Goal: Transaction & Acquisition: Download file/media

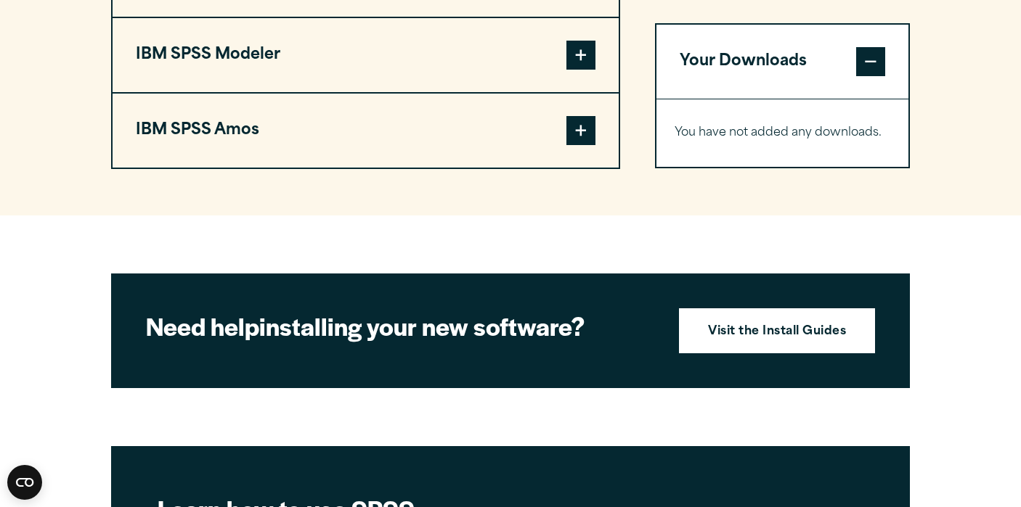
scroll to position [1409, 0]
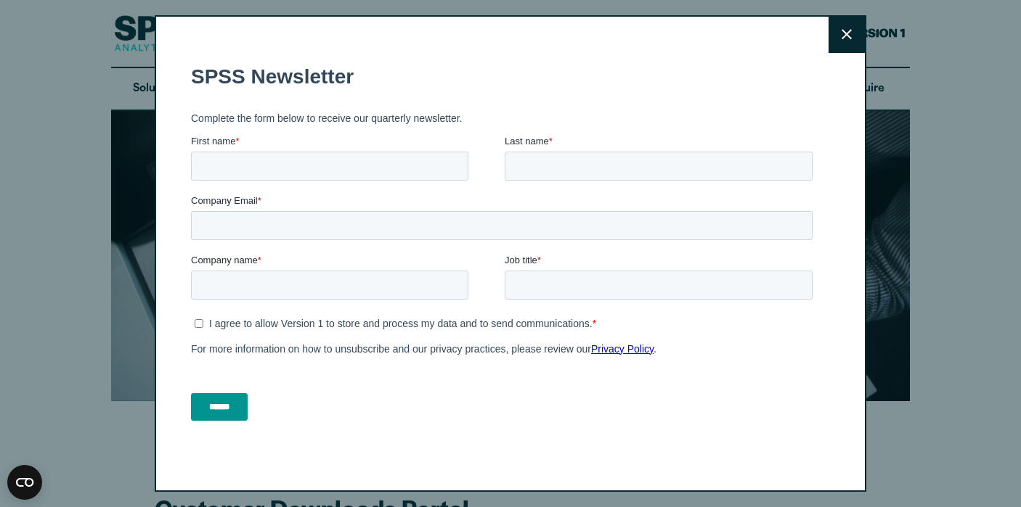
click at [863, 29] on button "Close" at bounding box center [846, 35] width 36 height 36
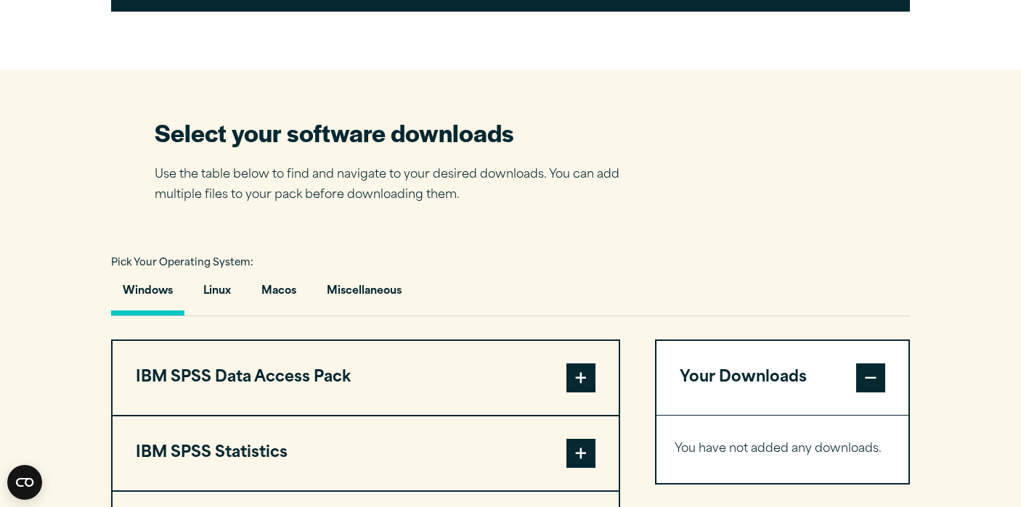
scroll to position [844, 0]
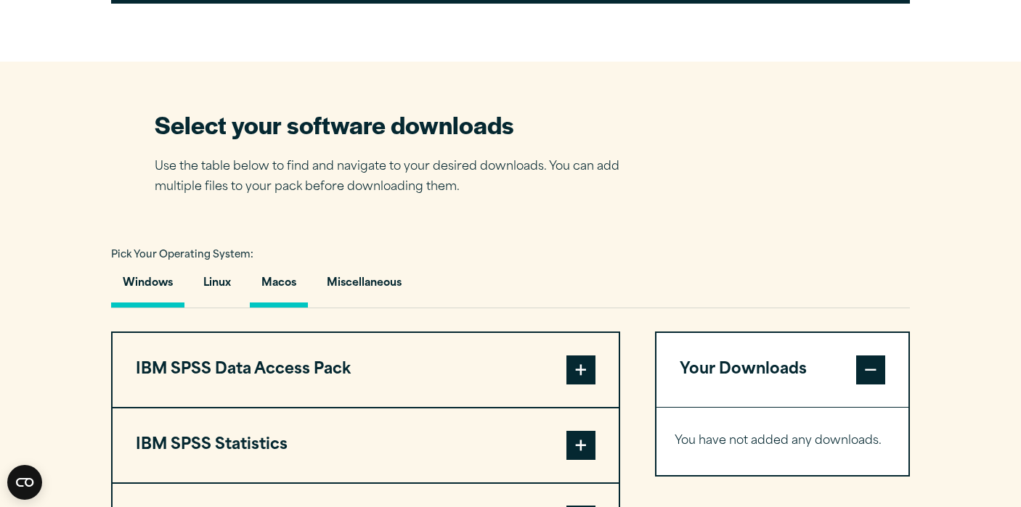
click at [282, 281] on button "Macos" at bounding box center [279, 286] width 58 height 41
click at [229, 277] on button "Linux" at bounding box center [217, 286] width 51 height 41
click at [282, 276] on button "Macos" at bounding box center [279, 286] width 58 height 41
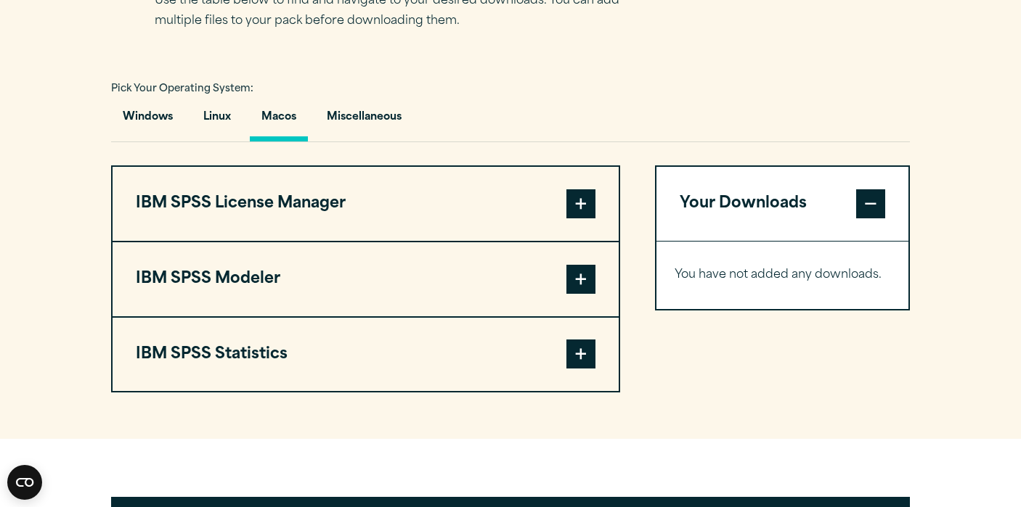
scroll to position [1017, 0]
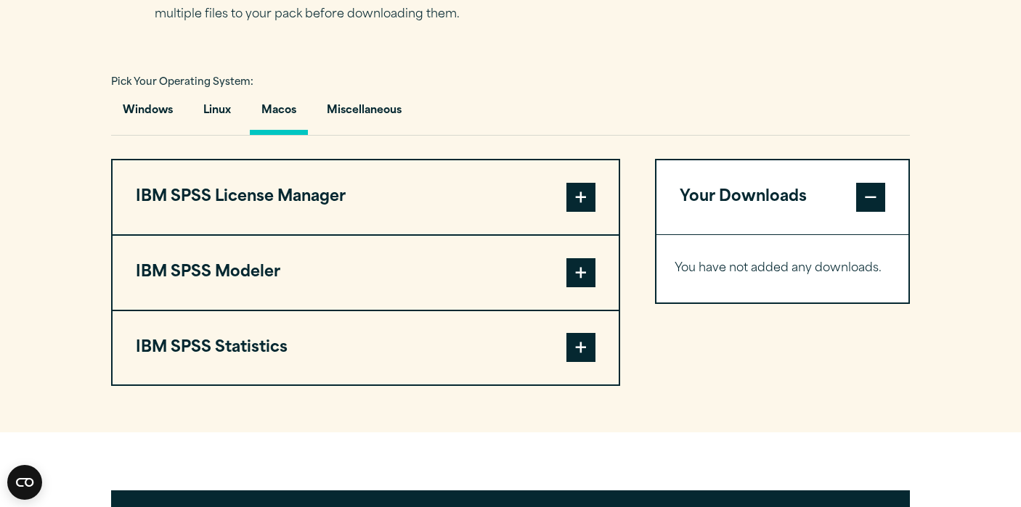
click at [579, 194] on span at bounding box center [580, 197] width 29 height 29
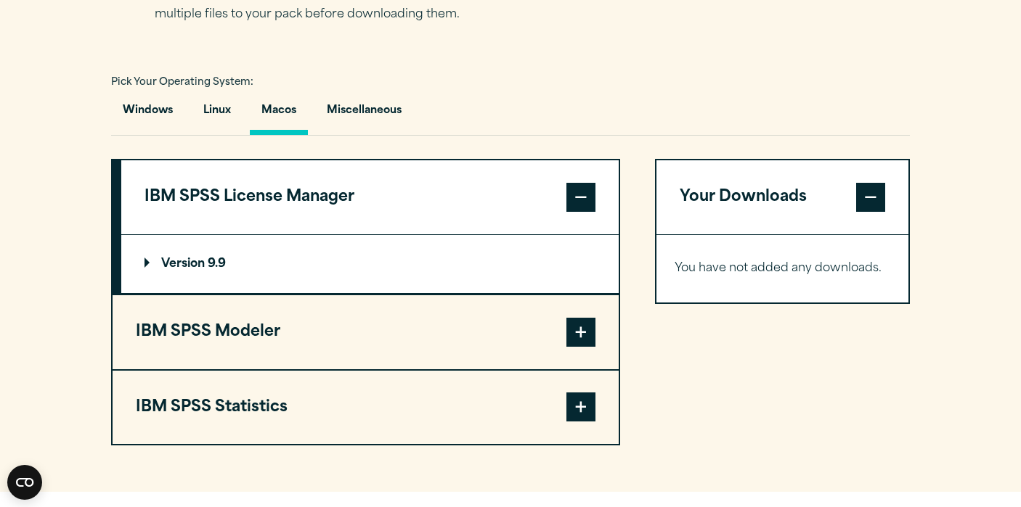
click at [578, 334] on span at bounding box center [580, 332] width 29 height 29
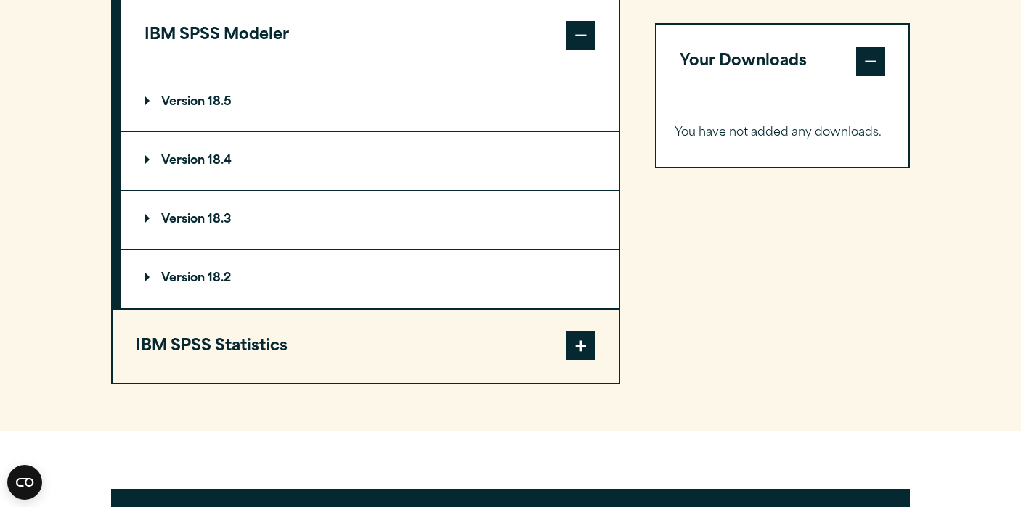
scroll to position [1275, 0]
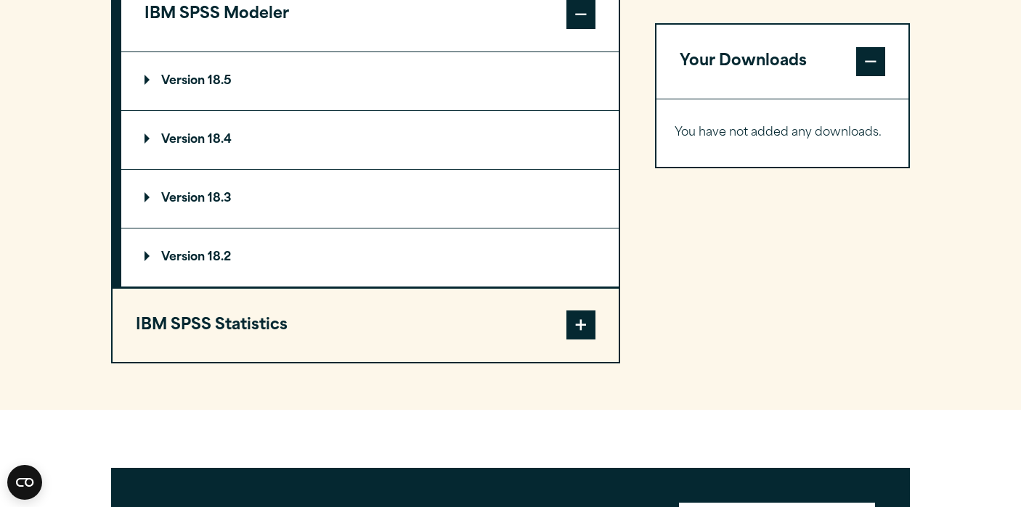
click at [580, 336] on span at bounding box center [580, 325] width 29 height 29
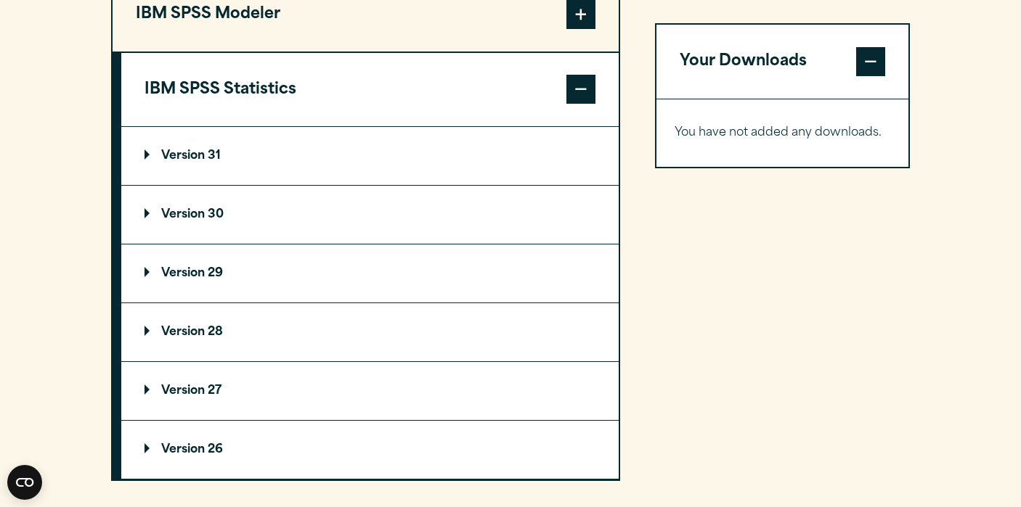
click at [189, 270] on p "Version 29" at bounding box center [183, 274] width 78 height 12
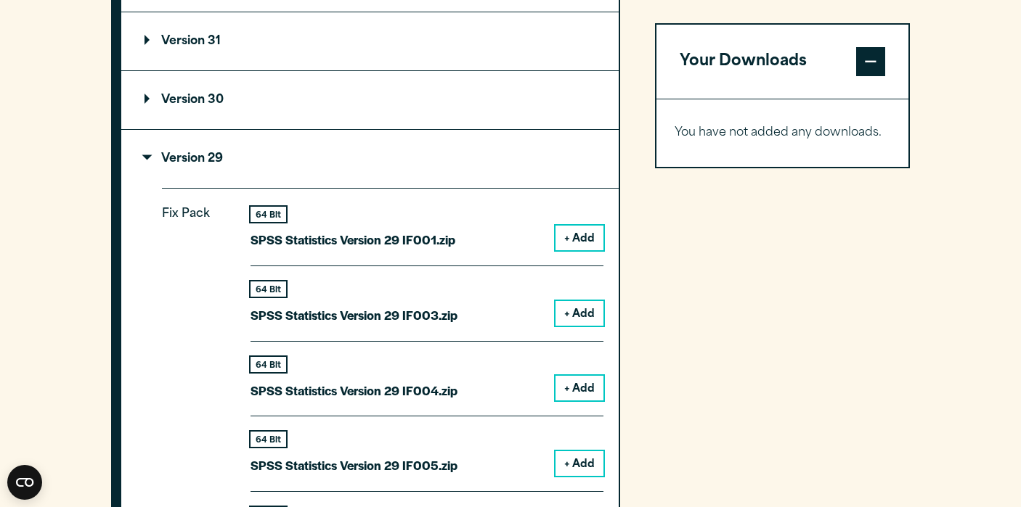
scroll to position [1391, 0]
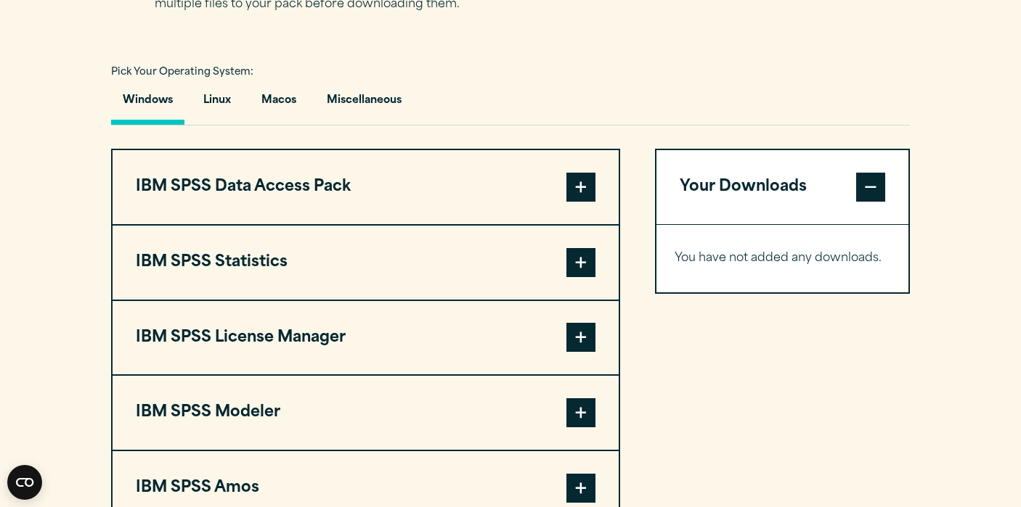
scroll to position [1019, 0]
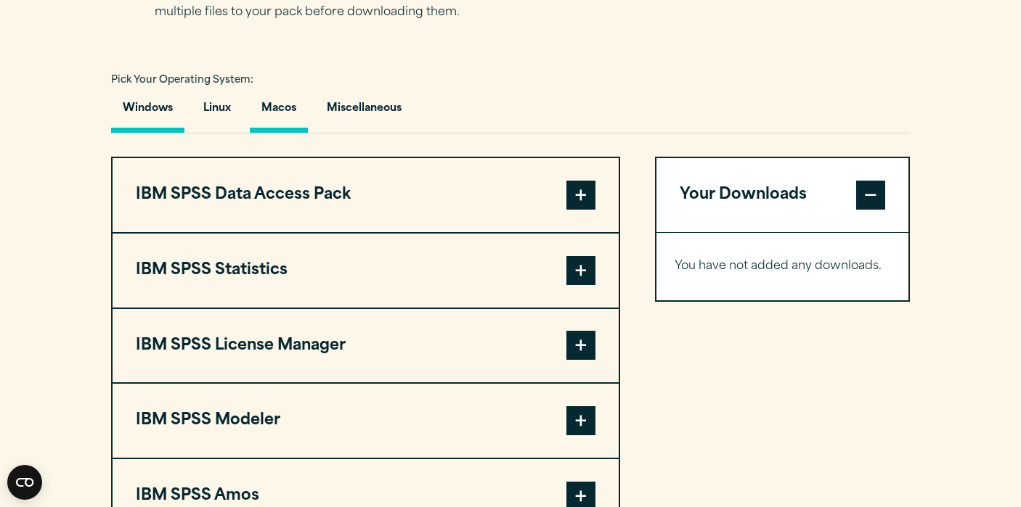
click at [273, 105] on button "Macos" at bounding box center [279, 111] width 58 height 41
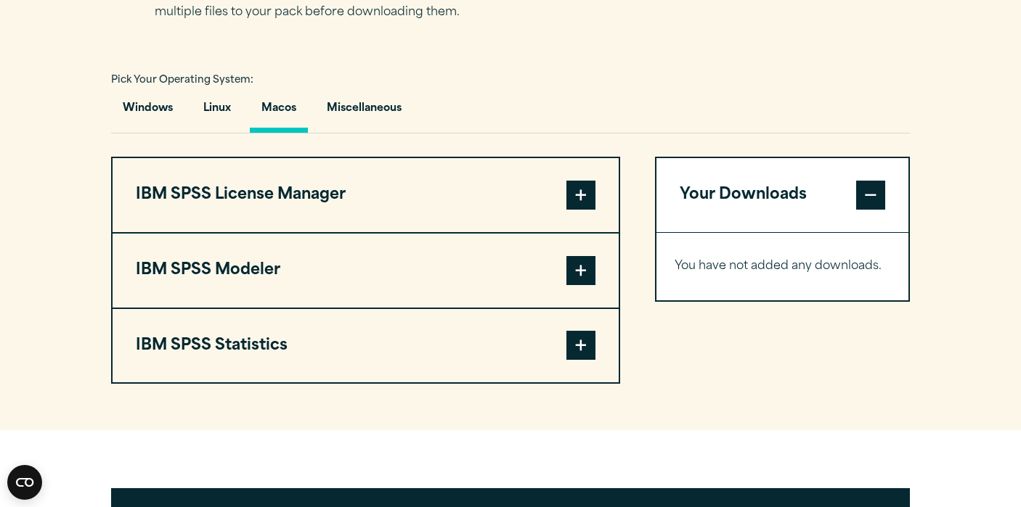
click at [266, 343] on button "IBM SPSS Statistics" at bounding box center [366, 346] width 506 height 74
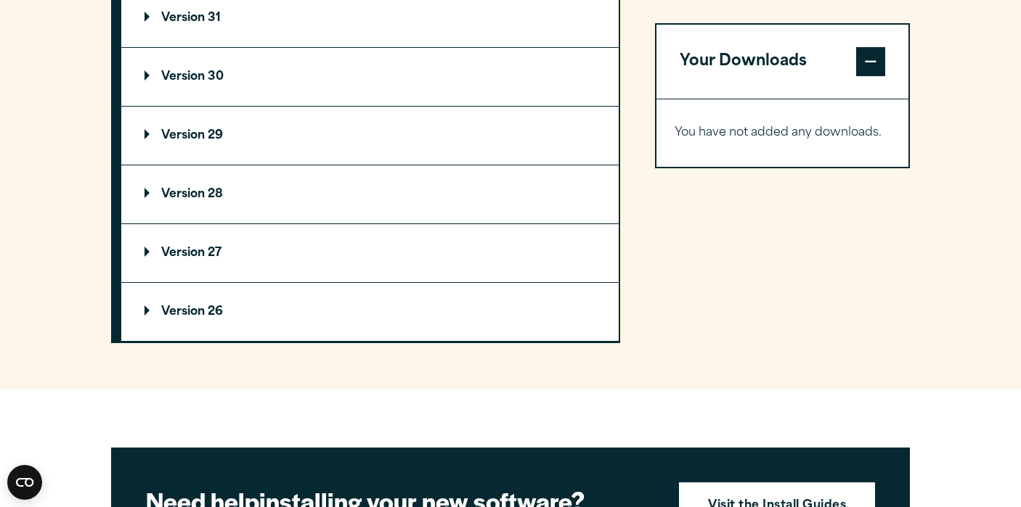
scroll to position [1412, 0]
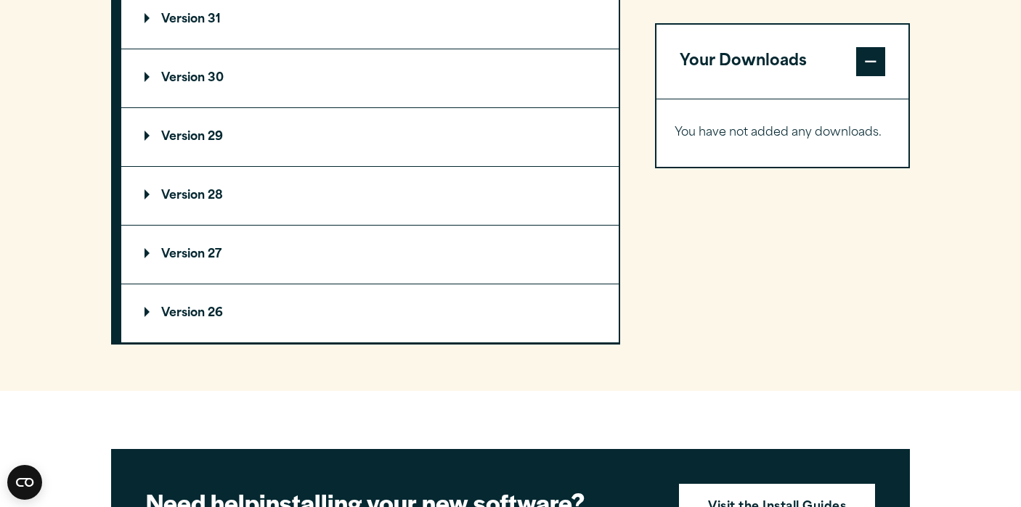
click at [217, 150] on summary "Version 29" at bounding box center [369, 137] width 497 height 58
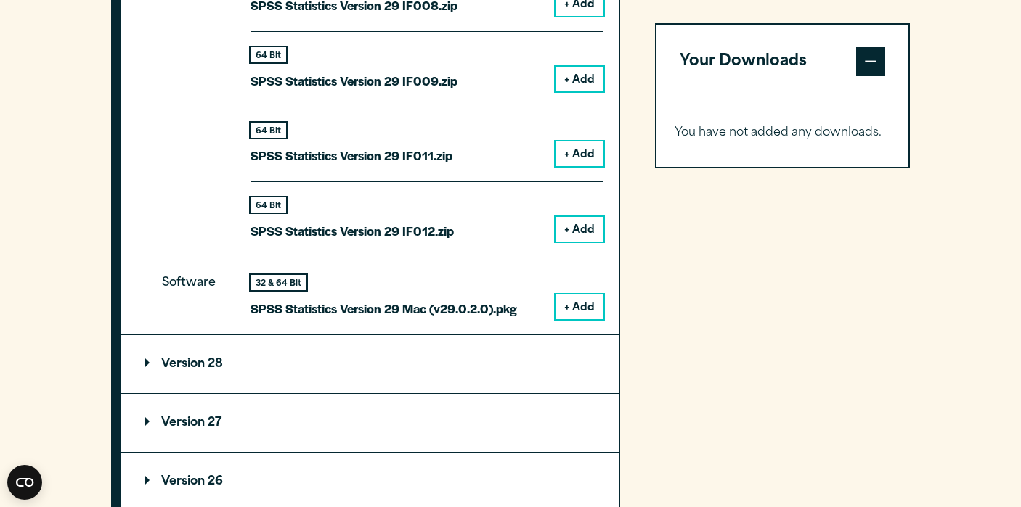
scroll to position [2001, 0]
click at [578, 299] on button "+ Add" at bounding box center [579, 306] width 48 height 25
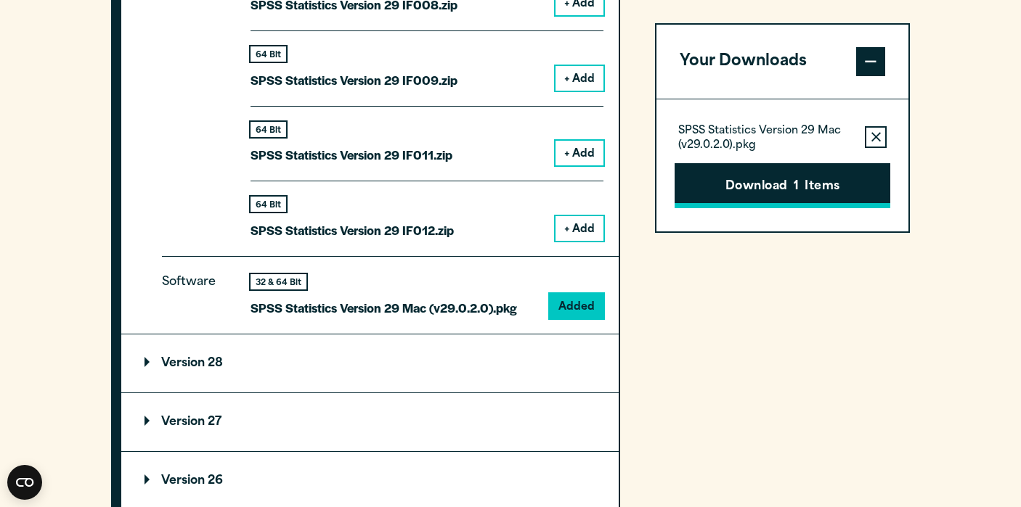
click at [737, 184] on button "Download 1 Items" at bounding box center [782, 185] width 216 height 45
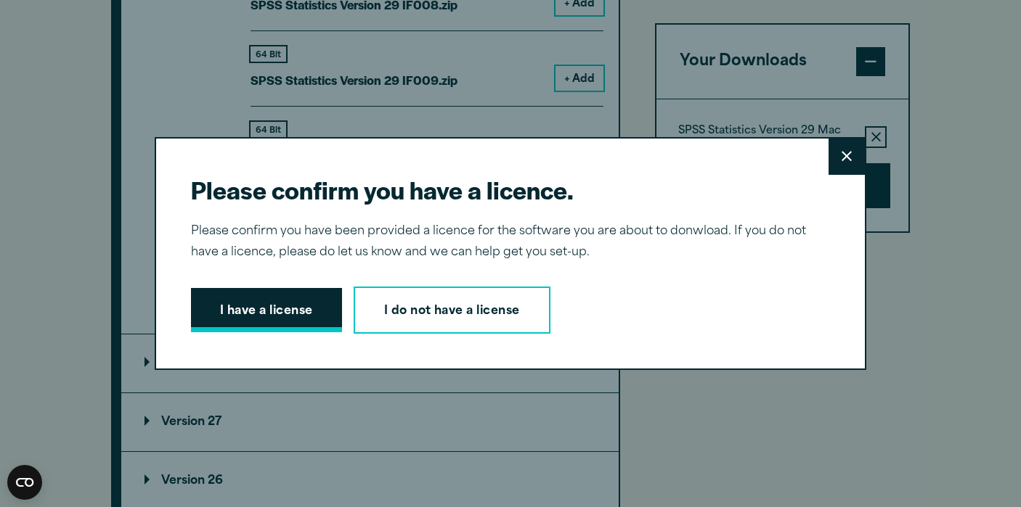
click at [284, 322] on button "I have a license" at bounding box center [266, 310] width 151 height 45
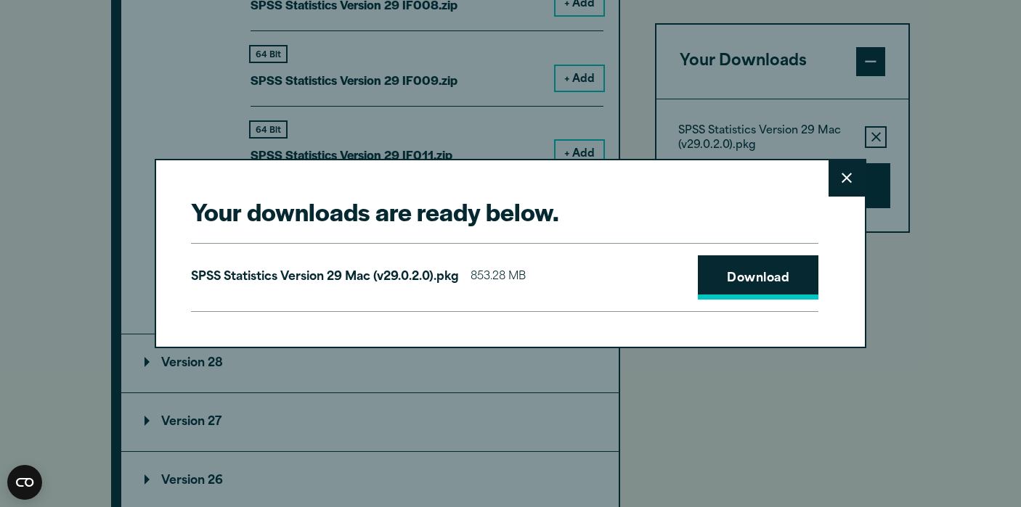
click at [776, 279] on link "Download" at bounding box center [758, 278] width 120 height 45
